Goal: Entertainment & Leisure: Consume media (video, audio)

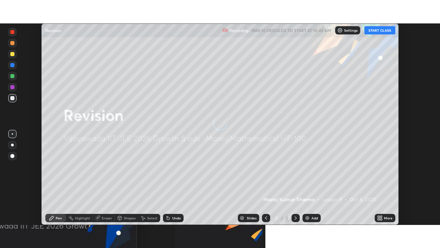
scroll to position [201, 440]
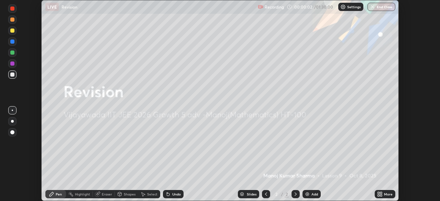
click at [381, 195] on icon at bounding box center [381, 196] width 2 height 2
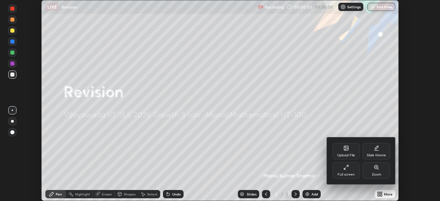
click at [347, 170] on icon at bounding box center [347, 168] width 6 height 6
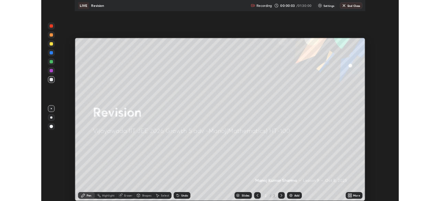
scroll to position [248, 440]
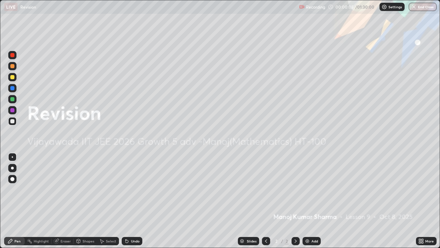
click at [12, 168] on div at bounding box center [12, 167] width 3 height 3
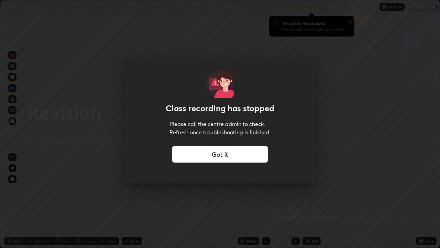
click at [180, 150] on div "Got it" at bounding box center [220, 154] width 96 height 17
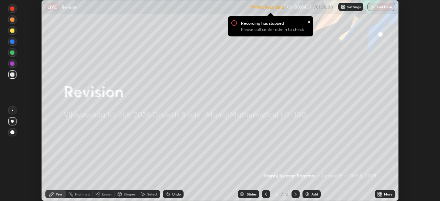
scroll to position [34198, 33959]
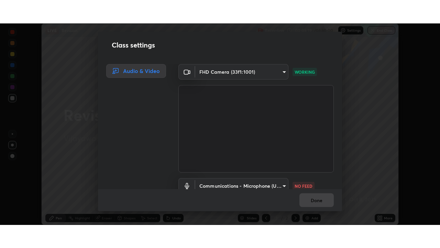
scroll to position [31, 0]
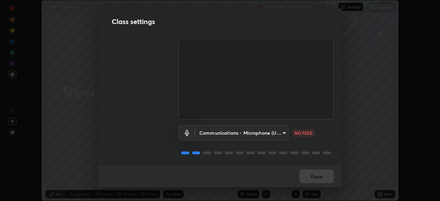
click at [269, 133] on body "Erase all LIVE Revision Recording 00:05:22 / 01:30:00 Settings End Class Settin…" at bounding box center [220, 100] width 440 height 201
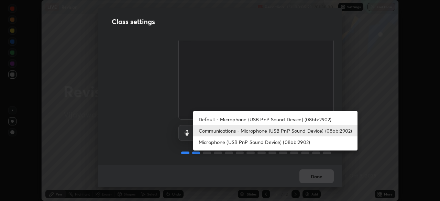
click at [246, 119] on li "Default - Microphone (USB PnP Sound Device) (08bb:2902)" at bounding box center [275, 119] width 164 height 11
type input "default"
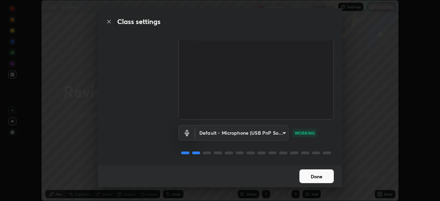
click at [314, 180] on button "Done" at bounding box center [317, 177] width 34 height 14
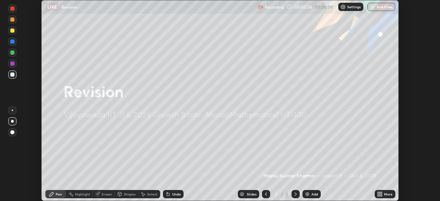
click at [381, 195] on icon at bounding box center [381, 196] width 2 height 2
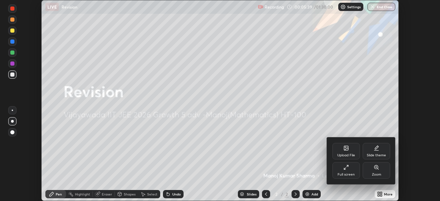
click at [346, 171] on div "Full screen" at bounding box center [347, 170] width 28 height 17
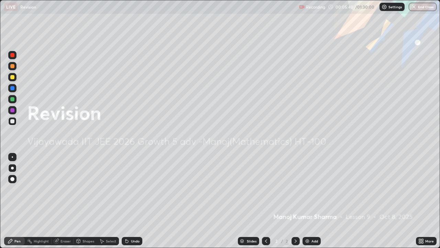
scroll to position [248, 440]
click at [309, 201] on img at bounding box center [308, 241] width 6 height 6
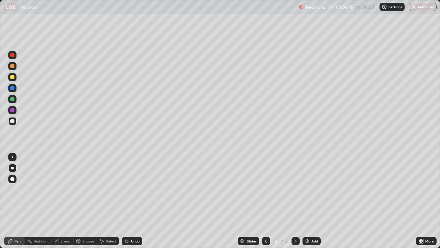
click at [13, 100] on div at bounding box center [12, 99] width 4 height 4
click at [11, 110] on div at bounding box center [12, 110] width 4 height 4
click at [12, 77] on div at bounding box center [12, 77] width 4 height 4
click at [13, 111] on div at bounding box center [12, 110] width 4 height 4
click at [13, 55] on div at bounding box center [12, 55] width 4 height 4
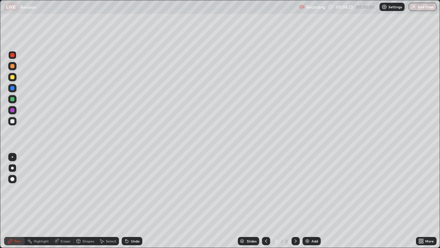
click at [132, 201] on div "Undo" at bounding box center [132, 241] width 21 height 8
click at [14, 76] on div at bounding box center [12, 77] width 4 height 4
